Goal: Information Seeking & Learning: Learn about a topic

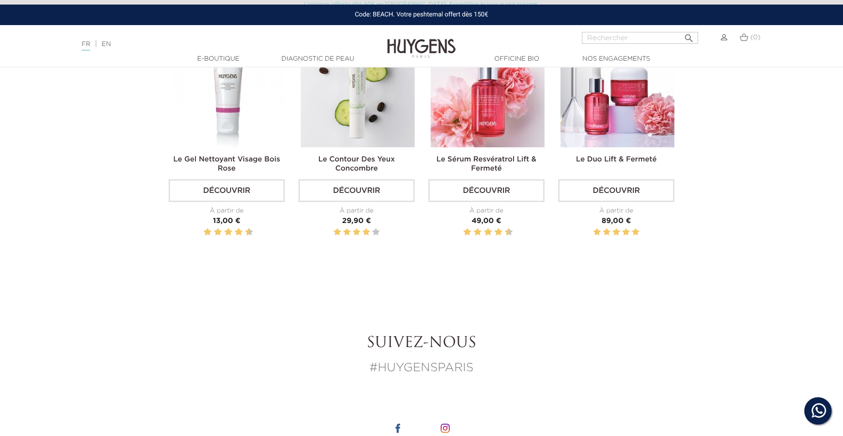
scroll to position [1322, 0]
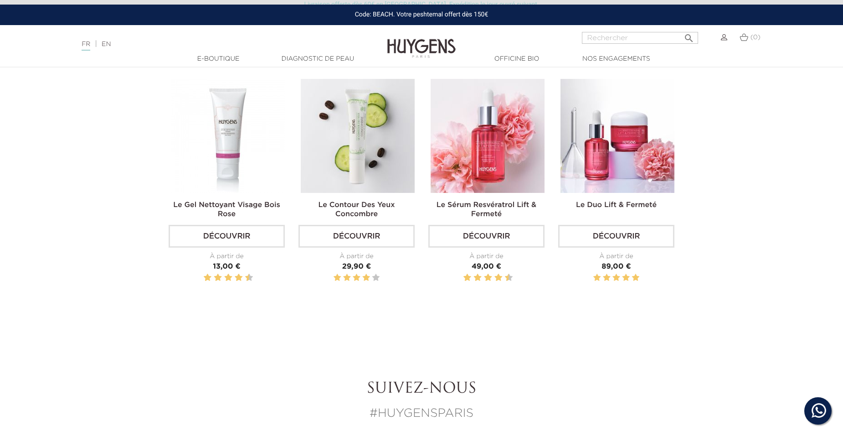
click at [351, 113] on img at bounding box center [358, 136] width 114 height 114
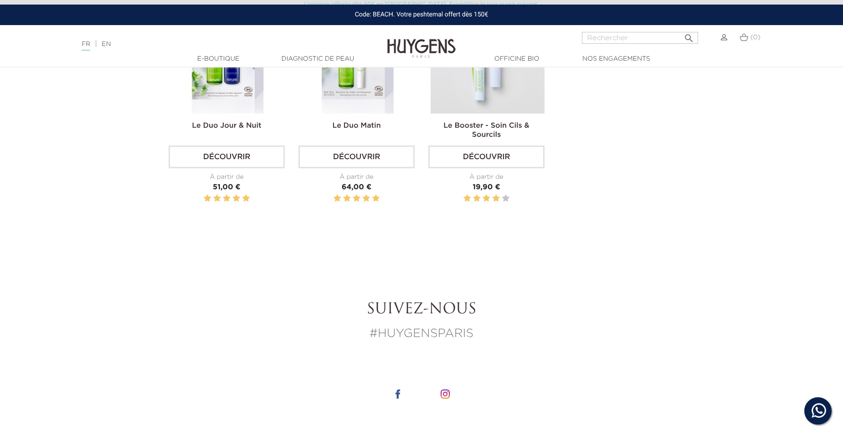
scroll to position [1504, 0]
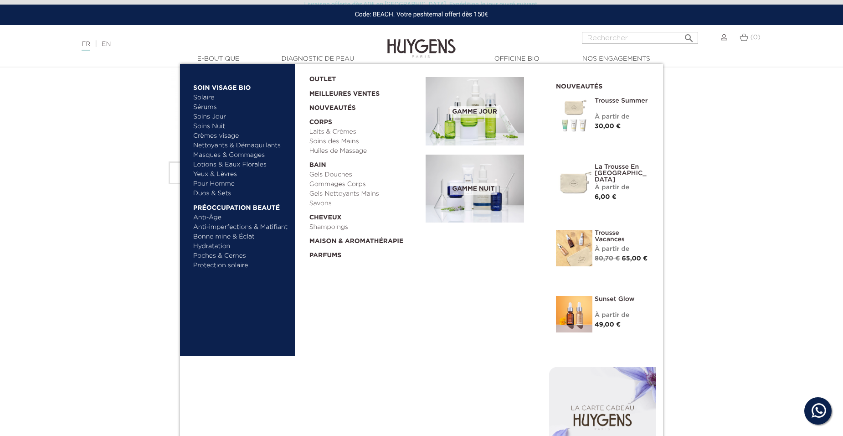
click at [219, 125] on link "Soins Nuit" at bounding box center [236, 127] width 87 height 10
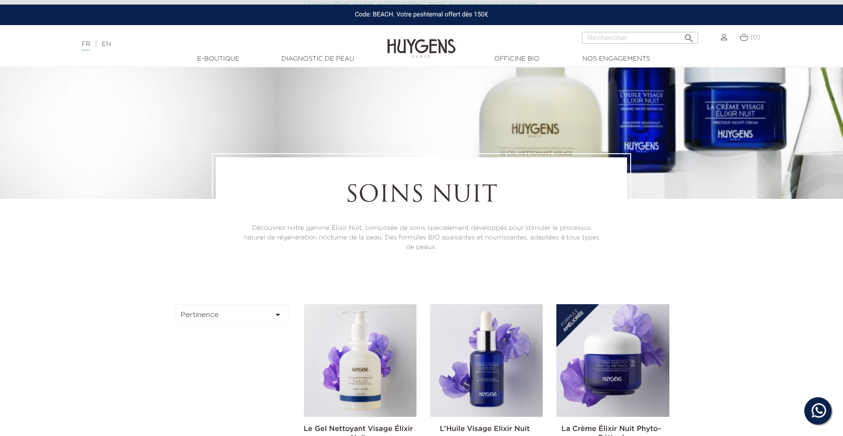
scroll to position [137, 0]
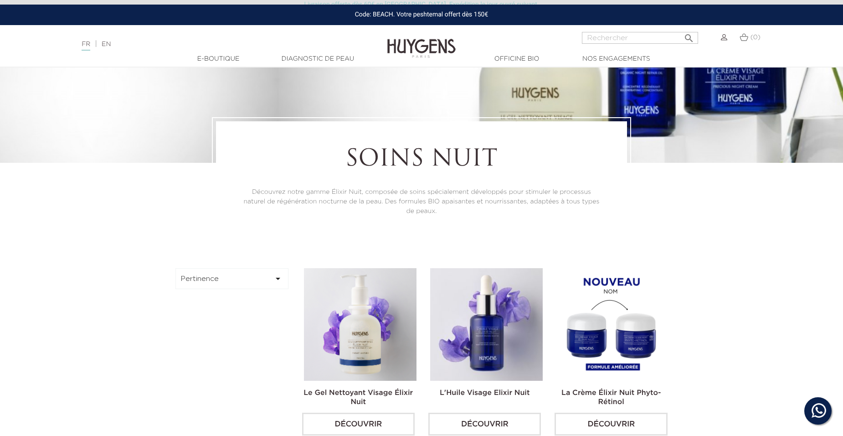
click at [586, 303] on img at bounding box center [613, 324] width 113 height 113
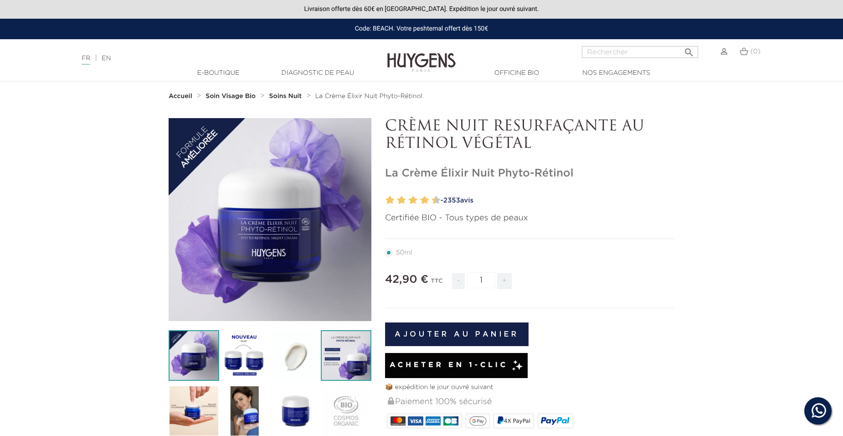
click at [345, 366] on img at bounding box center [346, 355] width 51 height 51
